Goal: Task Accomplishment & Management: Complete application form

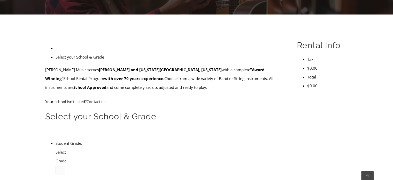
scroll to position [126, 0]
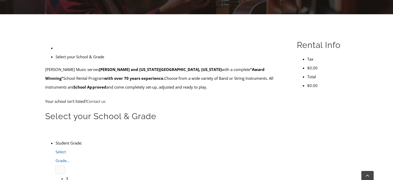
click at [56, 165] on b at bounding box center [56, 165] width 0 height 0
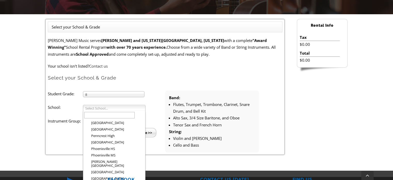
scroll to position [663, 0]
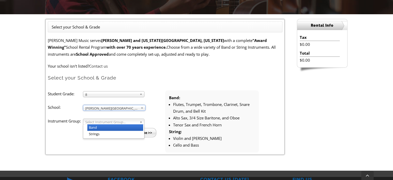
click at [128, 123] on span "Select Instrument Group..." at bounding box center [111, 122] width 52 height 6
click at [122, 128] on li "Band" at bounding box center [115, 127] width 56 height 6
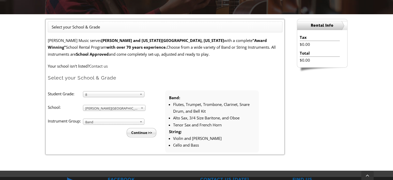
click at [139, 129] on input "Continue >>" at bounding box center [142, 132] width 30 height 9
